Goal: Information Seeking & Learning: Learn about a topic

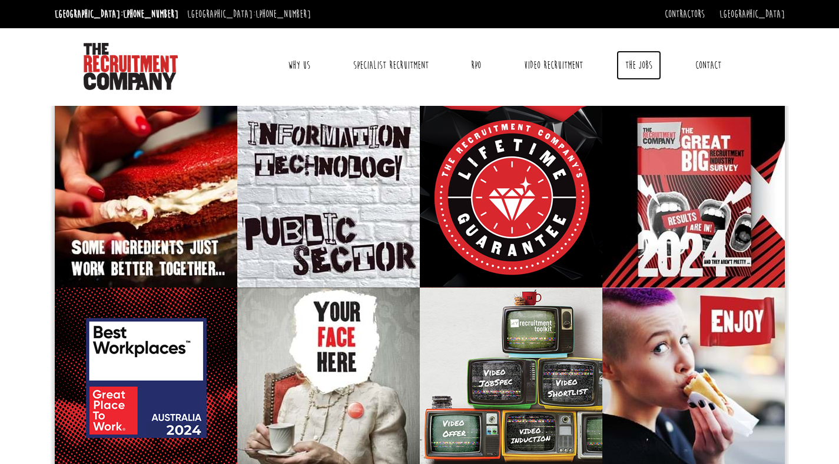
click at [637, 65] on link "The Jobs" at bounding box center [638, 65] width 45 height 29
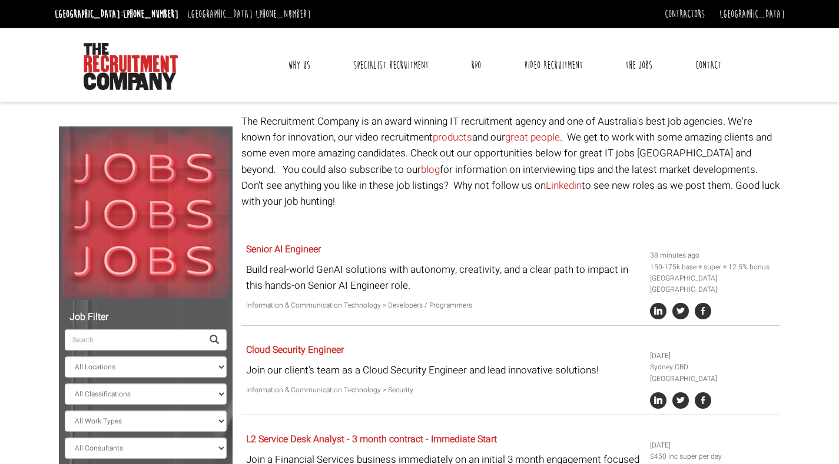
click at [152, 342] on input "search" at bounding box center [134, 340] width 138 height 21
click at [145, 370] on select "All Locations [GEOGRAPHIC_DATA] [GEOGRAPHIC_DATA] [GEOGRAPHIC_DATA] [GEOGRAPHIC…" at bounding box center [146, 367] width 162 height 21
select select "[GEOGRAPHIC_DATA]"
click at [65, 357] on select "All Locations [GEOGRAPHIC_DATA] [GEOGRAPHIC_DATA] [GEOGRAPHIC_DATA] [GEOGRAPHIC…" at bounding box center [146, 367] width 162 height 21
click at [144, 394] on select "All Areas [GEOGRAPHIC_DATA]" at bounding box center [146, 394] width 162 height 21
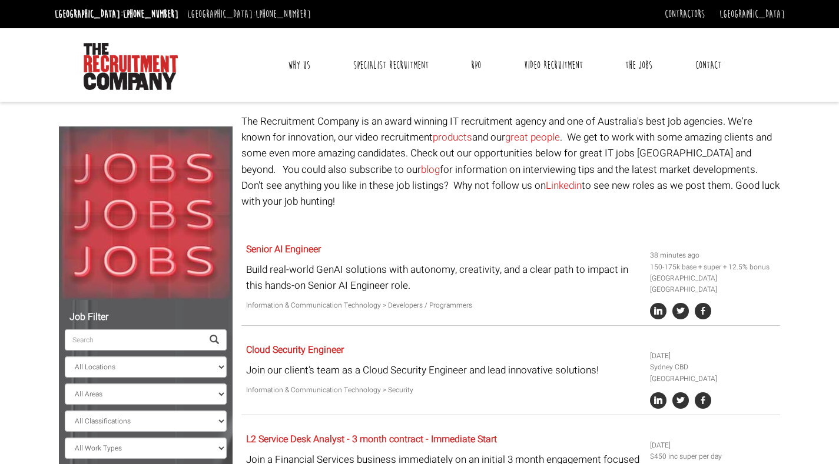
drag, startPoint x: 152, startPoint y: 320, endPoint x: 147, endPoint y: 337, distance: 17.1
click at [147, 337] on div "Job Filter All Locations [GEOGRAPHIC_DATA] [GEOGRAPHIC_DATA] [GEOGRAPHIC_DATA] …" at bounding box center [146, 399] width 174 height 198
click at [147, 337] on input "search" at bounding box center [134, 340] width 138 height 21
click at [148, 421] on select "All Classifications Banking & Financial Services Information & Communication Te…" at bounding box center [146, 421] width 162 height 21
click at [65, 411] on select "All Classifications Banking & Financial Services Information & Communication Te…" at bounding box center [146, 421] width 162 height 21
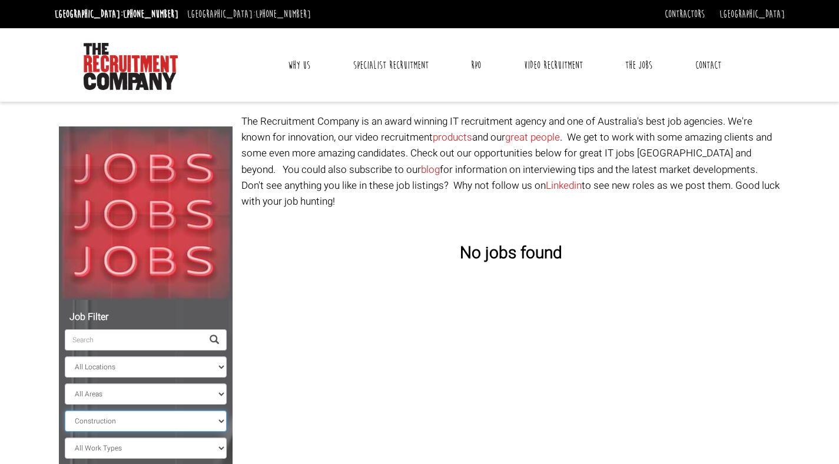
click at [126, 419] on select "All Classifications Banking & Financial Services Information & Communication Te…" at bounding box center [146, 421] width 162 height 21
select select "Design & Architecture"
click at [65, 411] on select "All Classifications Banking & Financial Services Information & Communication Te…" at bounding box center [146, 421] width 162 height 21
